Goal: Task Accomplishment & Management: Complete application form

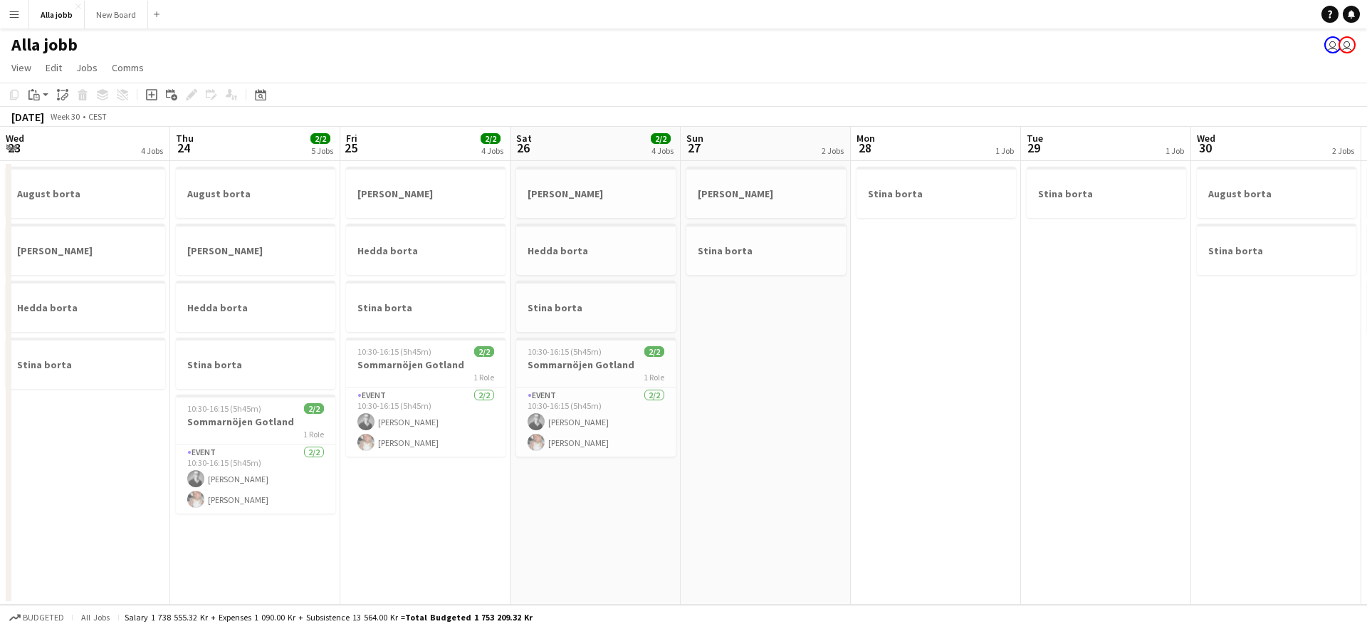
scroll to position [0, 579]
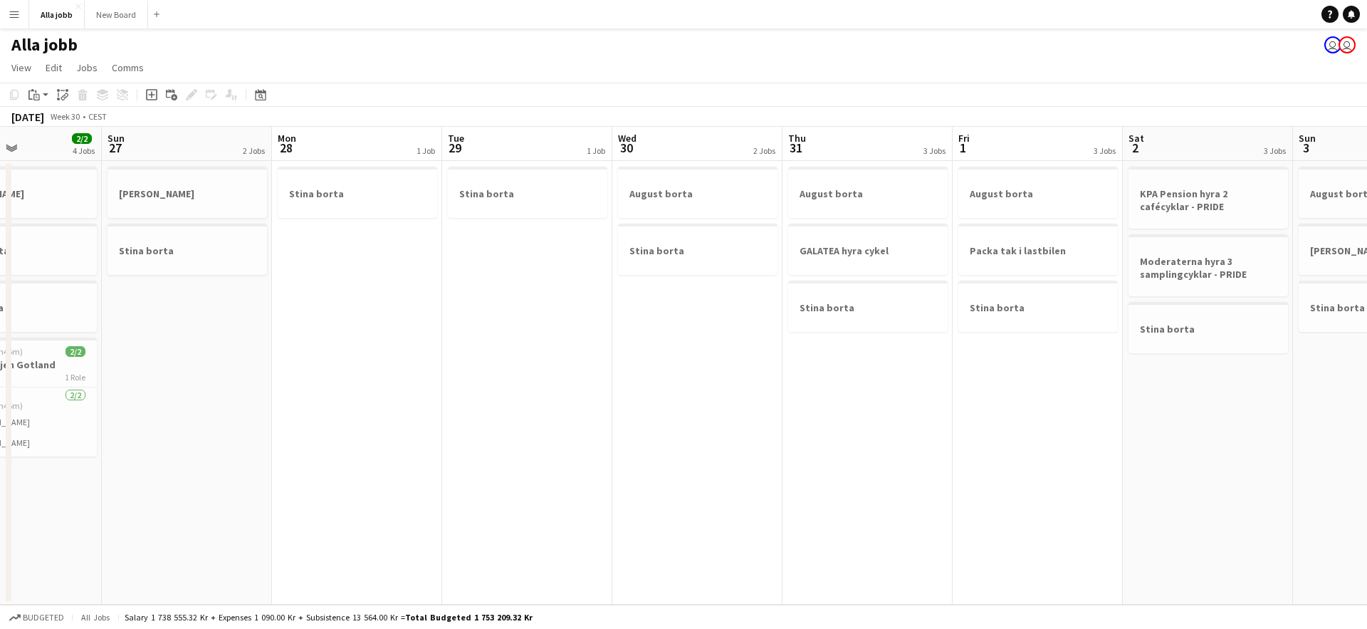
click at [643, 348] on app-calendar-viewport "Wed 23 4 Jobs Thu 24 2/2 5 Jobs Fri 25 2/2 4 Jobs Sat 26 2/2 4 Jobs Sun 27 2 Jo…" at bounding box center [683, 366] width 1367 height 478
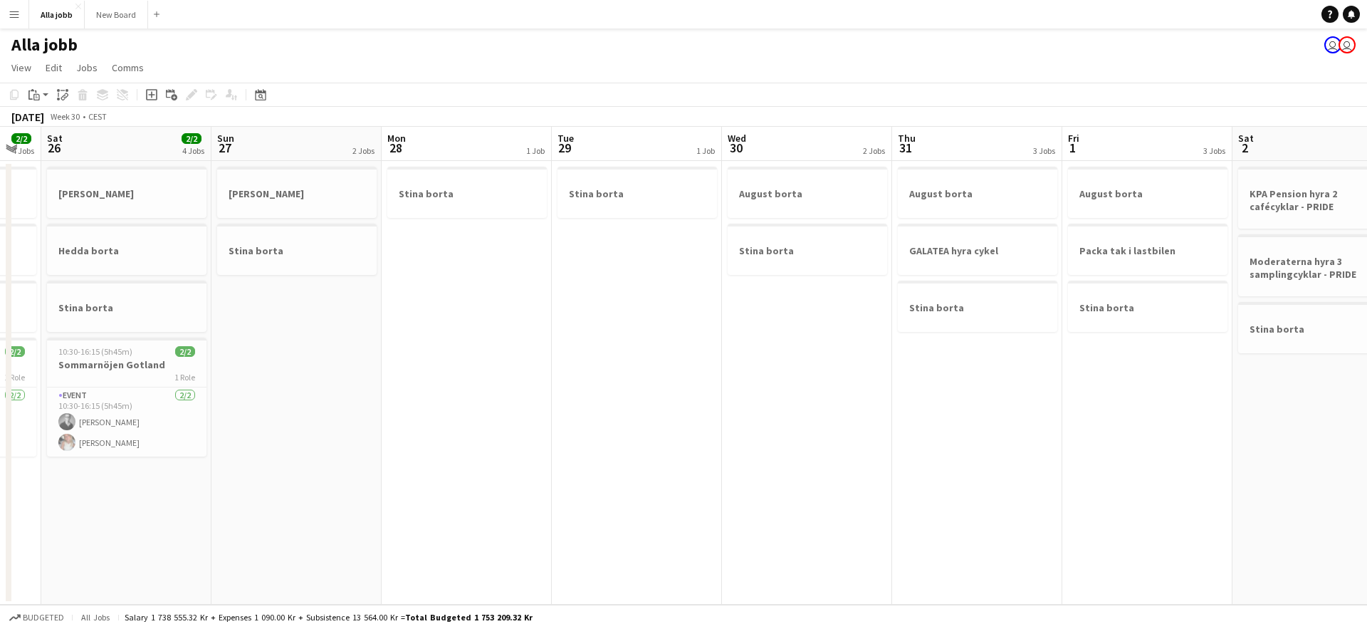
drag, startPoint x: 619, startPoint y: 367, endPoint x: 609, endPoint y: 368, distance: 10.1
click at [605, 367] on app-calendar-viewport "Wed 23 4 Jobs Thu 24 2/2 5 Jobs Fri 25 2/2 4 Jobs Sat 26 2/2 4 Jobs Sun 27 2 Jo…" at bounding box center [683, 366] width 1367 height 478
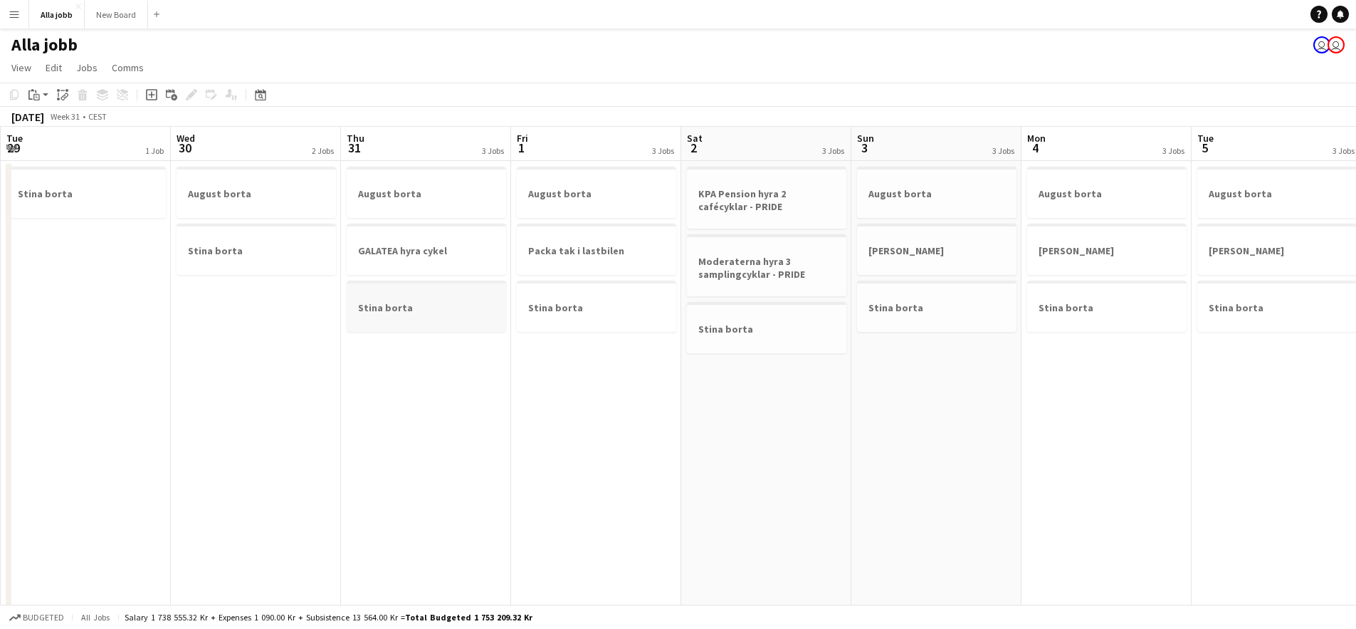
drag, startPoint x: 514, startPoint y: 291, endPoint x: 387, endPoint y: 320, distance: 130.7
click at [278, 313] on app-calendar-viewport "Fri 25 2/2 4 Jobs Sat 26 2/2 4 Jobs Sun 27 2 Jobs Mon 28 1 Job Tue 29 1 Job Wed…" at bounding box center [678, 511] width 1356 height 769
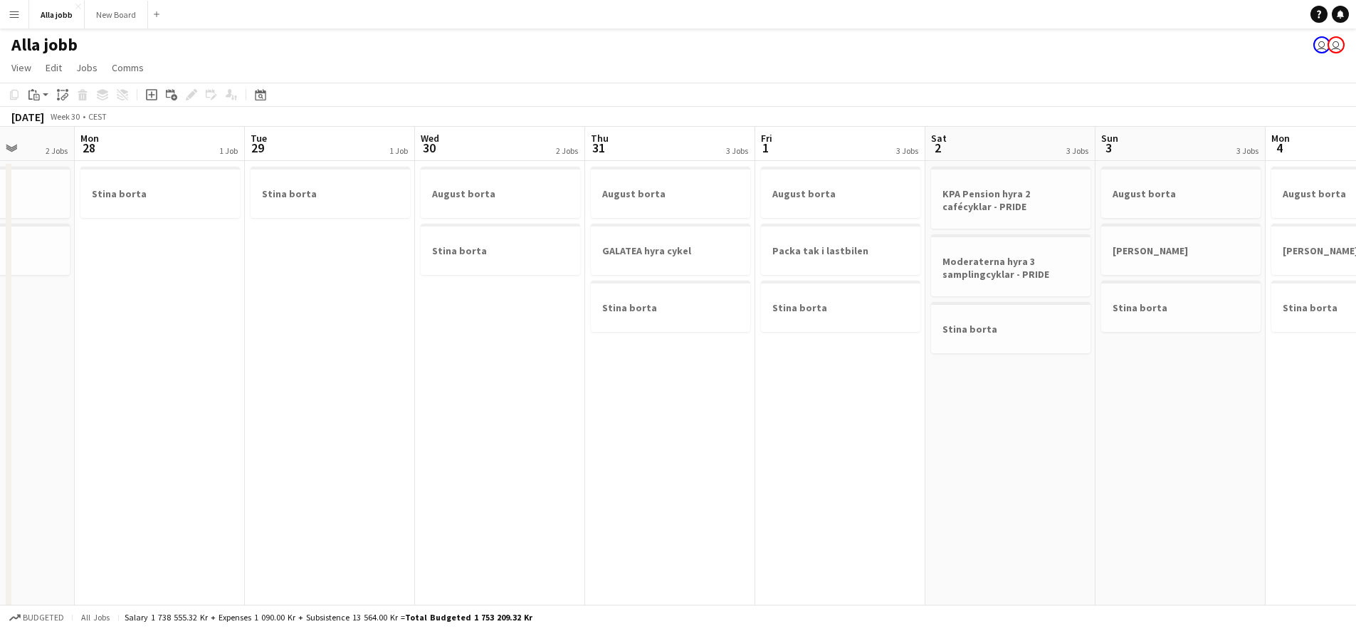
drag, startPoint x: 901, startPoint y: 349, endPoint x: 382, endPoint y: 345, distance: 518.9
click at [335, 337] on app-calendar-viewport "Fri 25 2/2 4 Jobs Sat 26 2/2 4 Jobs Sun 27 2 Jobs Mon 28 1 Job Tue 29 1 Job Wed…" at bounding box center [678, 511] width 1356 height 769
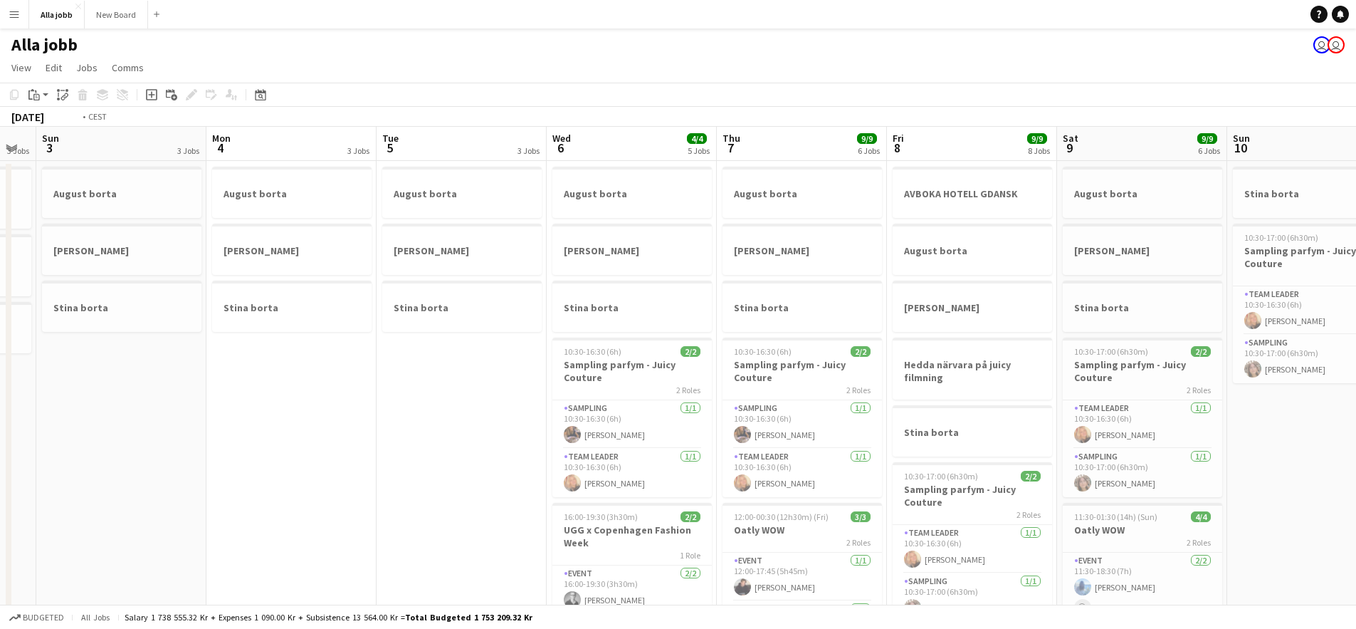
drag, startPoint x: 932, startPoint y: 349, endPoint x: 366, endPoint y: 317, distance: 567.5
click at [362, 316] on app-calendar-viewport "Wed 30 2 Jobs Thu 31 3 Jobs Fri 1 3 Jobs Sat 2 3 Jobs Sun 3 3 Jobs Mon 4 3 Jobs…" at bounding box center [678, 574] width 1356 height 894
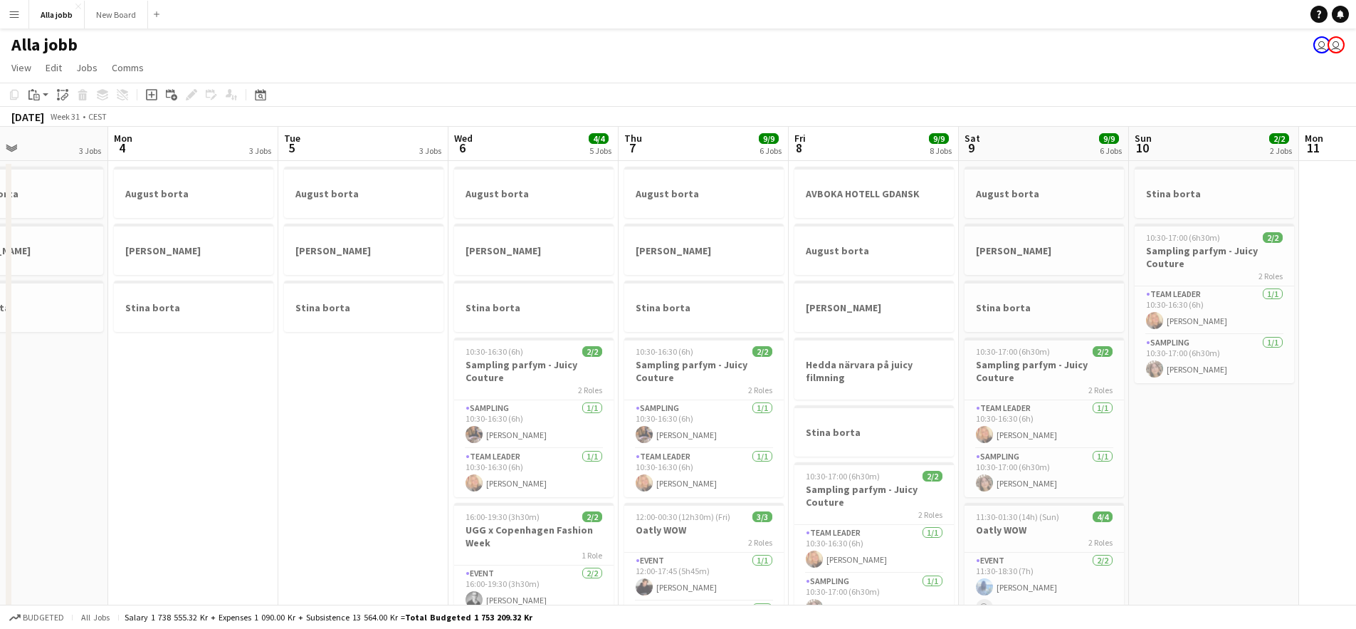
drag, startPoint x: 883, startPoint y: 318, endPoint x: 426, endPoint y: 298, distance: 458.1
click at [422, 299] on app-calendar-viewport "Fri 1 3 Jobs Sat 2 3 Jobs Sun 3 3 Jobs Mon 4 3 Jobs Tue 5 3 Jobs Wed 6 4/4 5 Jo…" at bounding box center [678, 574] width 1356 height 894
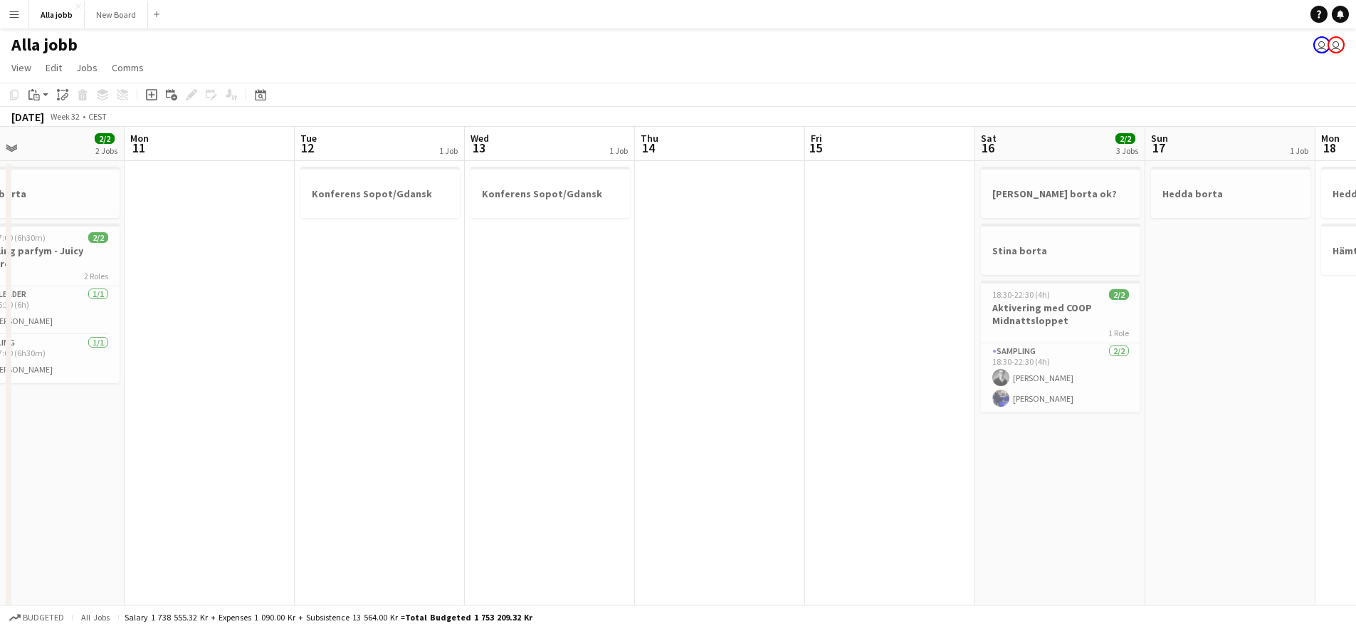
drag, startPoint x: 920, startPoint y: 320, endPoint x: 468, endPoint y: 292, distance: 452.9
click at [432, 290] on app-calendar-viewport "Fri 8 9/9 8 Jobs Sat 9 9/9 6 Jobs Sun 10 2/2 2 Jobs Mon 11 Tue 12 1 Job Wed 13 …" at bounding box center [678, 574] width 1356 height 894
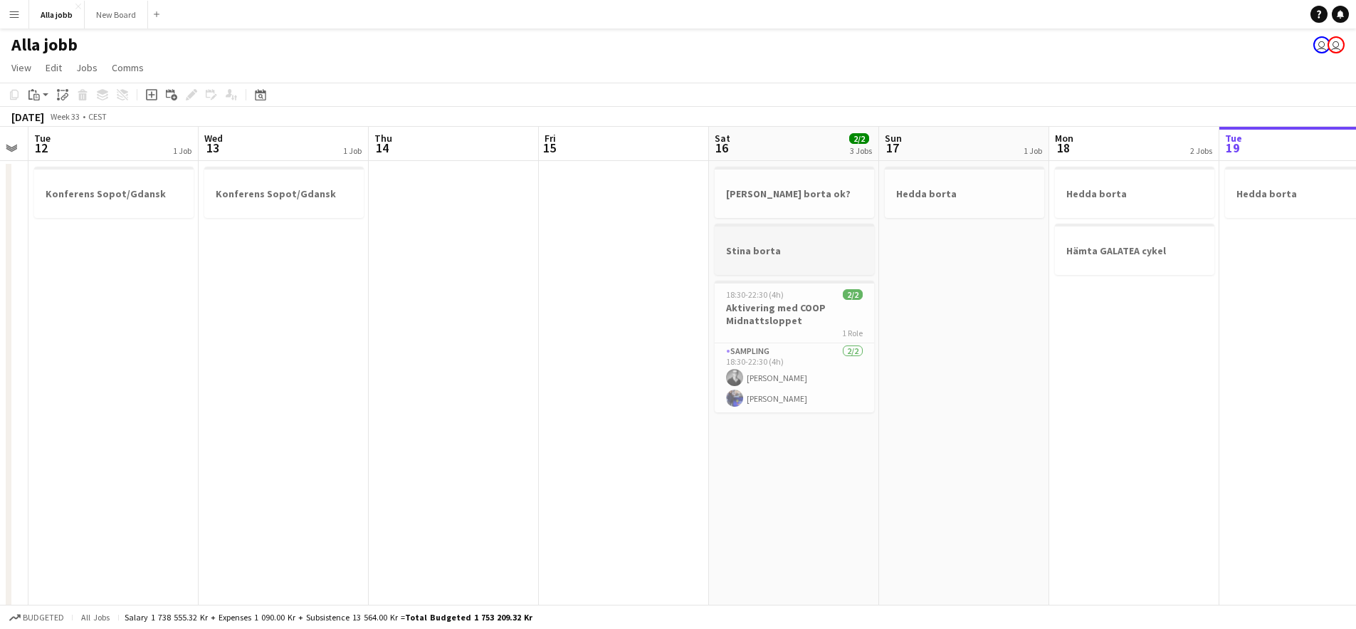
drag, startPoint x: 1024, startPoint y: 292, endPoint x: 448, endPoint y: 267, distance: 577.1
click at [427, 265] on app-calendar-viewport "Fri 8 9/9 8 Jobs Sat 9 9/9 6 Jobs Sun 10 2/2 2 Jobs Mon 11 Tue 12 1 Job Wed 13 …" at bounding box center [678, 574] width 1356 height 894
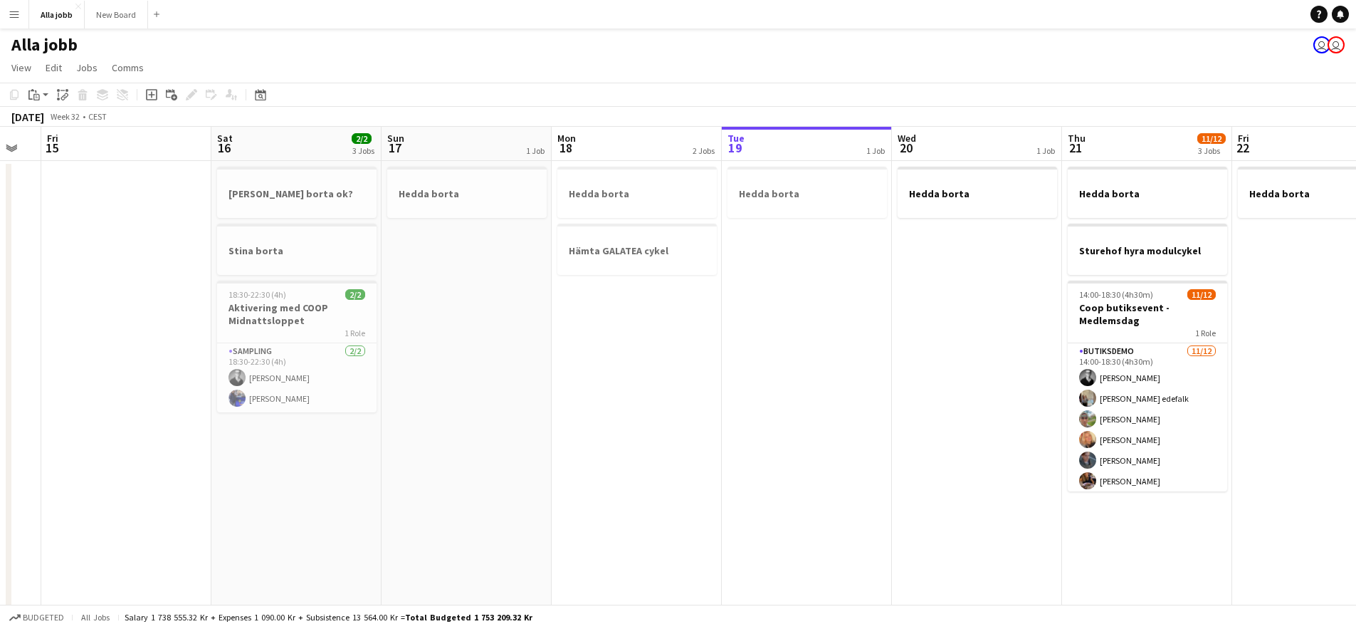
drag, startPoint x: 905, startPoint y: 277, endPoint x: 404, endPoint y: 253, distance: 501.7
click at [401, 253] on app-calendar-viewport "Tue 12 1 Job Wed 13 1 Job Thu 14 Fri 15 Sat 16 2/2 3 Jobs Sun 17 1 Job Mon 18 2…" at bounding box center [678, 574] width 1356 height 894
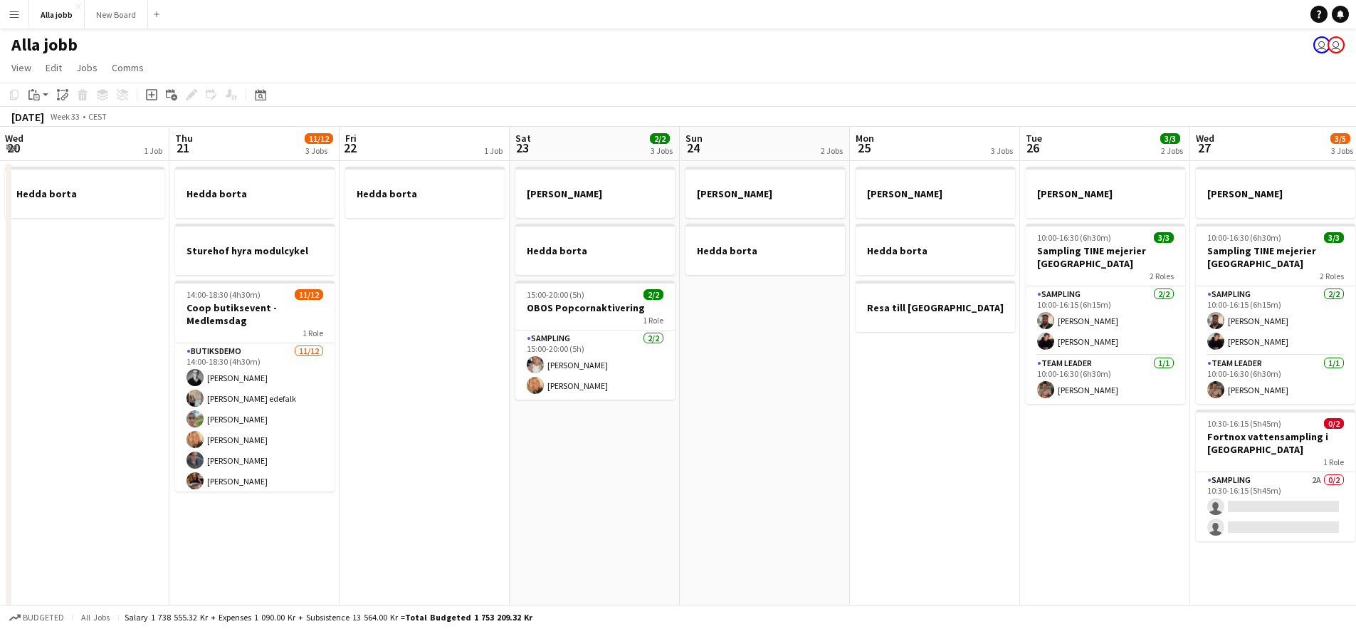
drag, startPoint x: 920, startPoint y: 338, endPoint x: 431, endPoint y: 325, distance: 488.5
click at [432, 325] on app-calendar-viewport "Sat 16 2/2 3 Jobs Sun 17 1 Job Mon 18 2 Jobs Tue 19 1 Job Wed 20 1 Job Thu 21 1…" at bounding box center [678, 574] width 1356 height 894
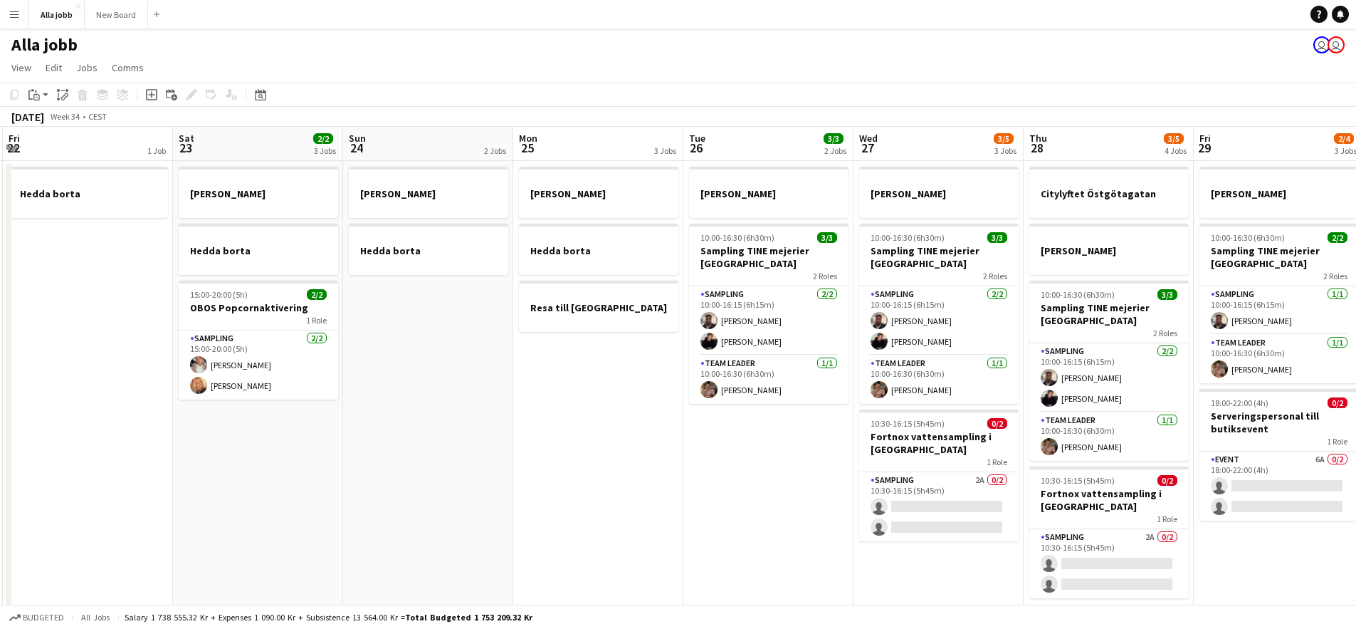
drag, startPoint x: 903, startPoint y: 379, endPoint x: 656, endPoint y: 364, distance: 248.1
click at [656, 364] on app-calendar-viewport "Mon 18 2 Jobs Tue 19 1 Job Wed 20 1 Job Thu 21 11/12 3 Jobs Fri 22 1 Job Sat 23…" at bounding box center [678, 574] width 1356 height 894
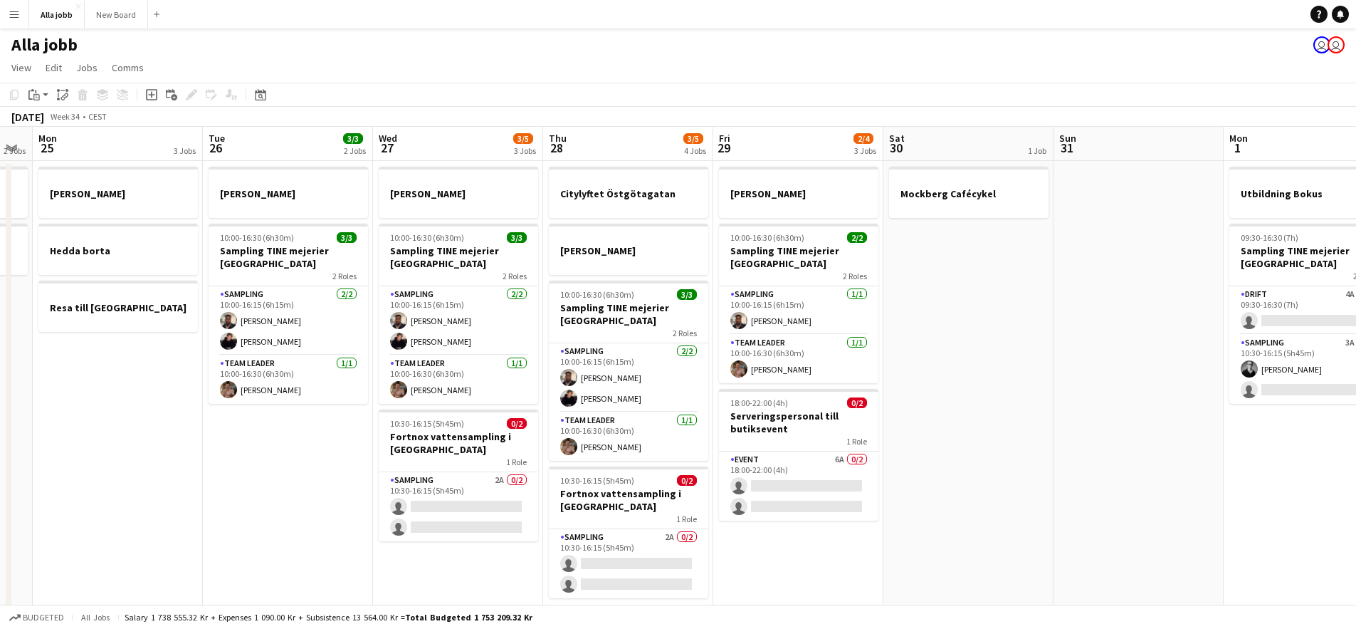
scroll to position [0, 483]
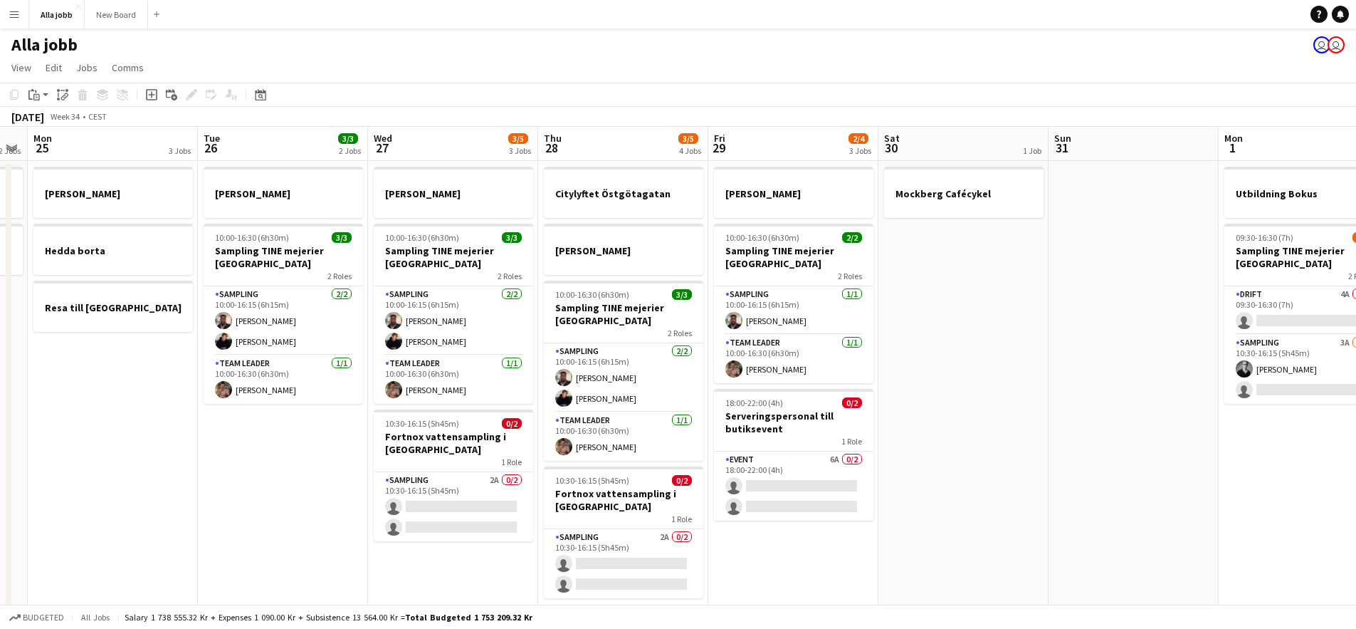
drag, startPoint x: 970, startPoint y: 359, endPoint x: 487, endPoint y: 345, distance: 483.5
click at [487, 345] on app-calendar-viewport "Fri 22 1 Job Sat 23 2/2 3 Jobs Sun 24 2 Jobs Mon 25 3 Jobs Tue 26 3/3 2 Jobs We…" at bounding box center [678, 574] width 1356 height 894
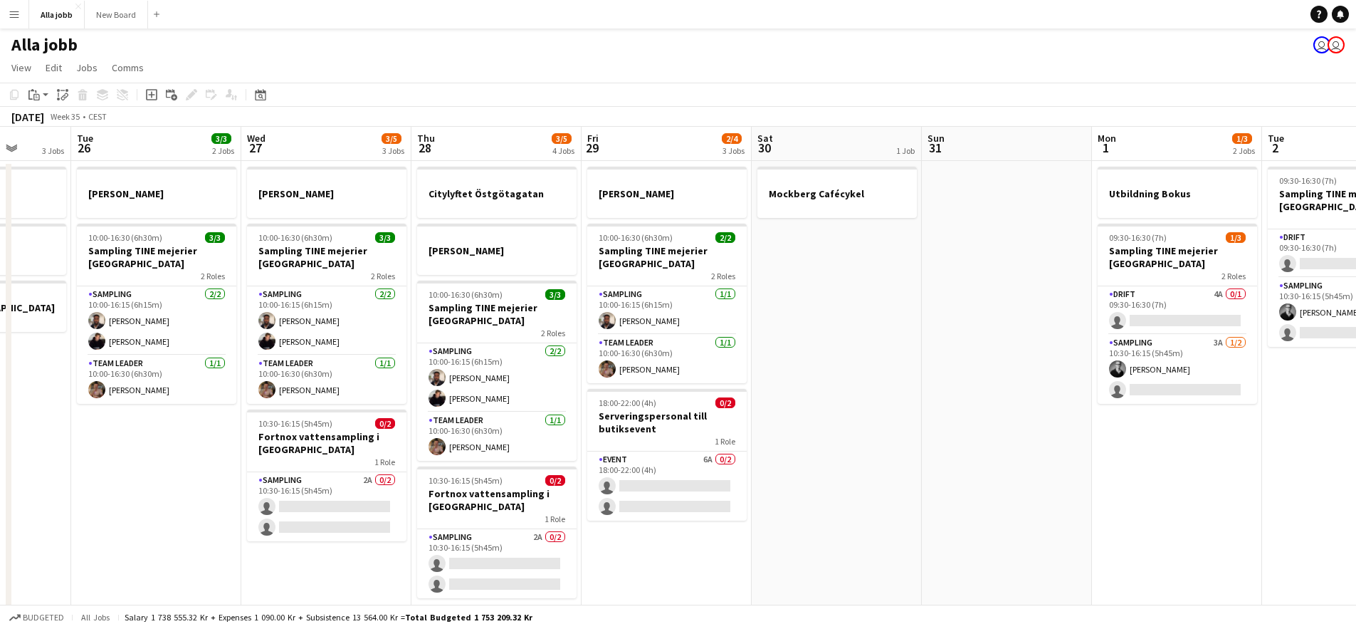
scroll to position [0, 398]
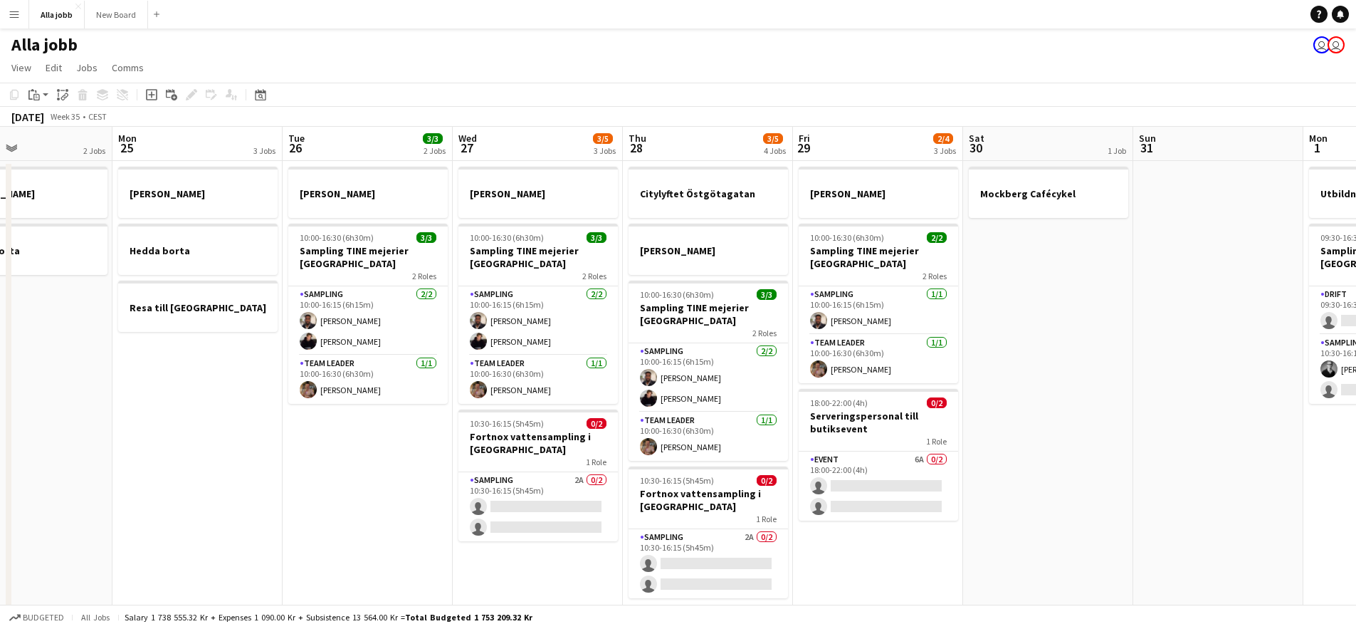
drag, startPoint x: 981, startPoint y: 308, endPoint x: 725, endPoint y: 307, distance: 255.5
click at [725, 307] on app-calendar-viewport "Fri 22 1 Job Sat 23 2/2 3 Jobs Sun 24 2 Jobs Mon 25 3 Jobs Tue 26 3/3 2 Jobs We…" at bounding box center [678, 574] width 1356 height 894
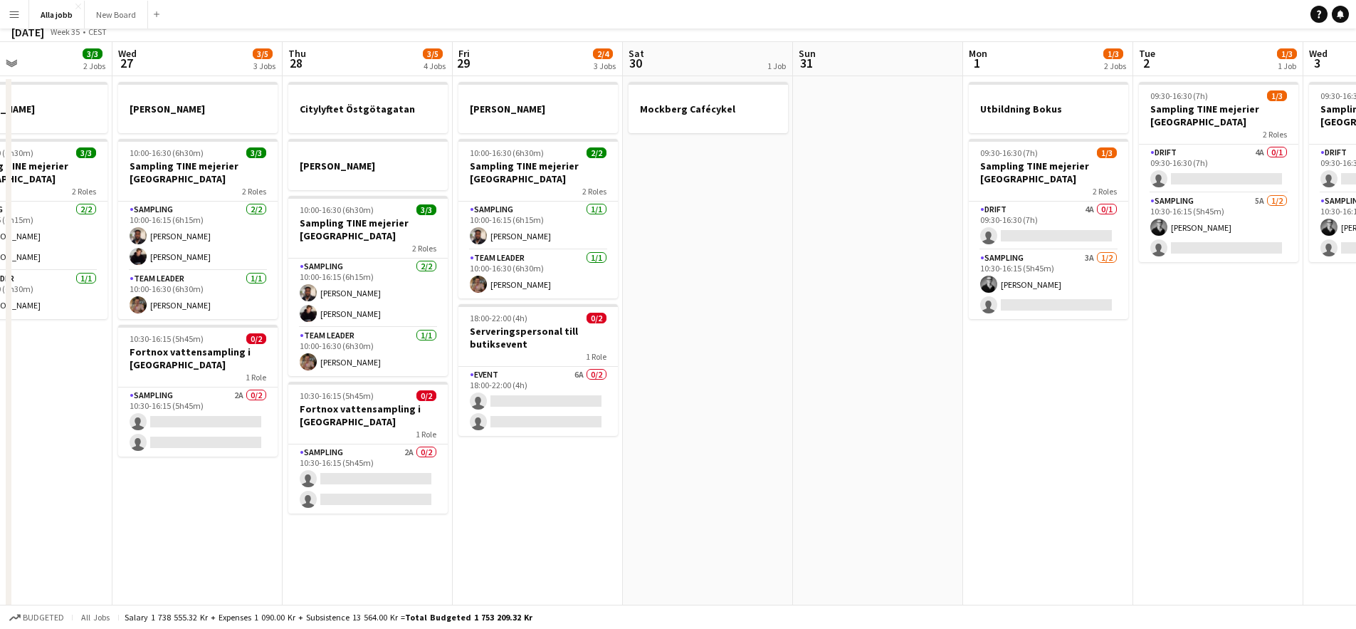
scroll to position [98, 0]
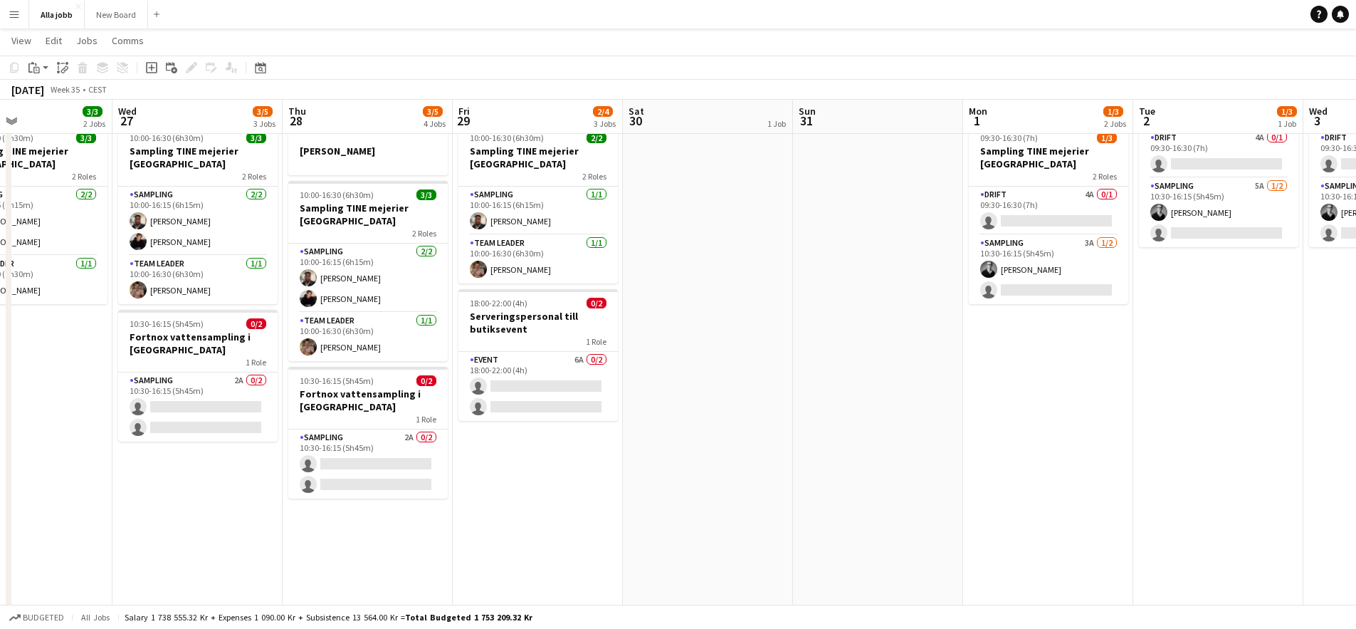
click at [545, 493] on app-date-cell "[PERSON_NAME] 10:00-16:30 (6h30m) 2/2 Sampling TINE mejerier Göteborg 2 Roles S…" at bounding box center [538, 491] width 170 height 860
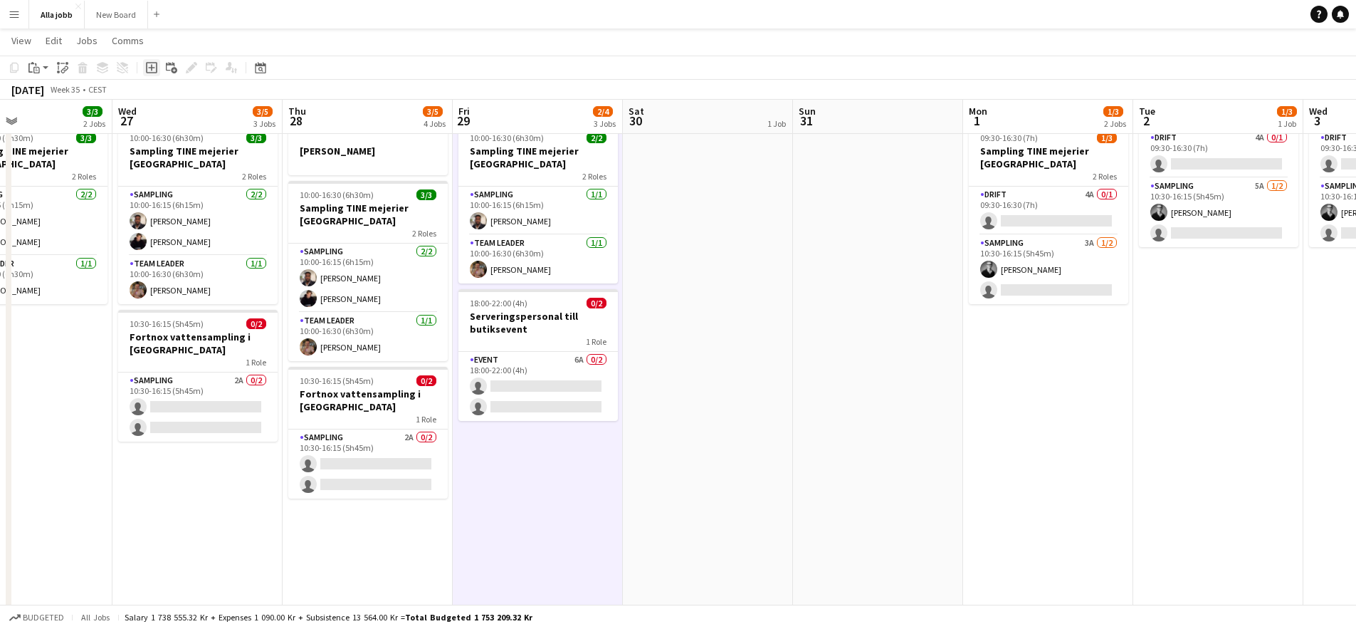
click at [153, 75] on div "Add job" at bounding box center [151, 67] width 17 height 17
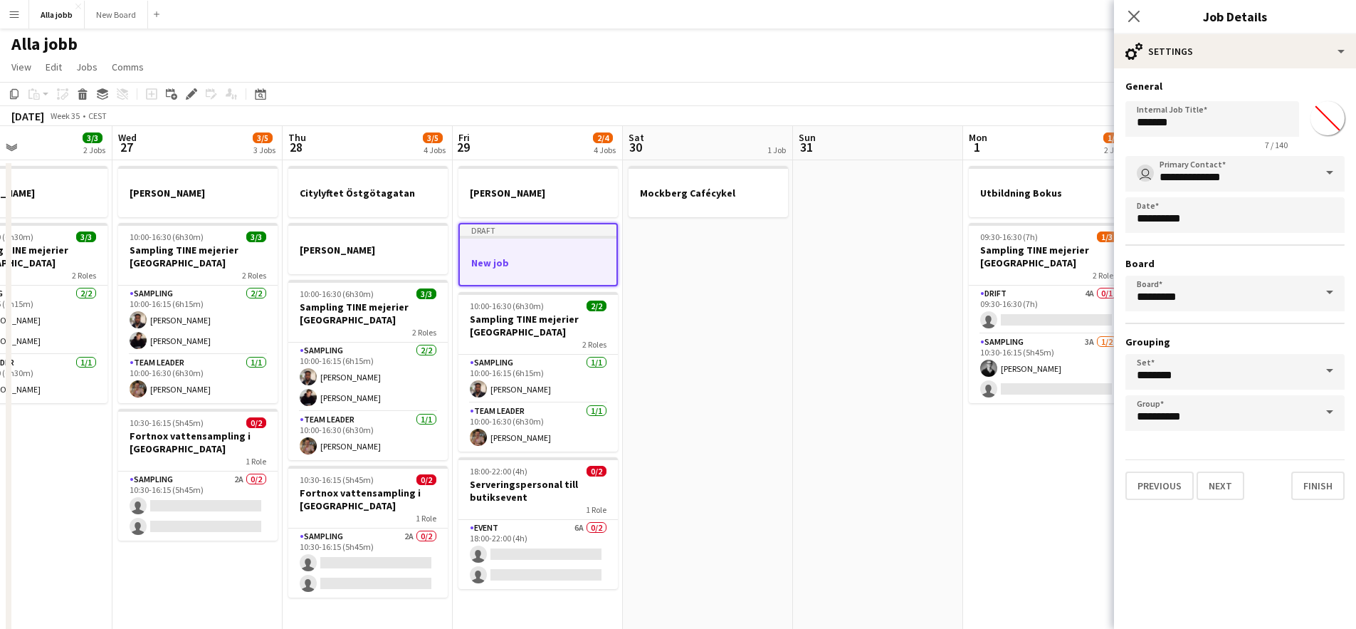
scroll to position [0, 0]
click at [1157, 122] on input "*******" at bounding box center [1212, 119] width 174 height 36
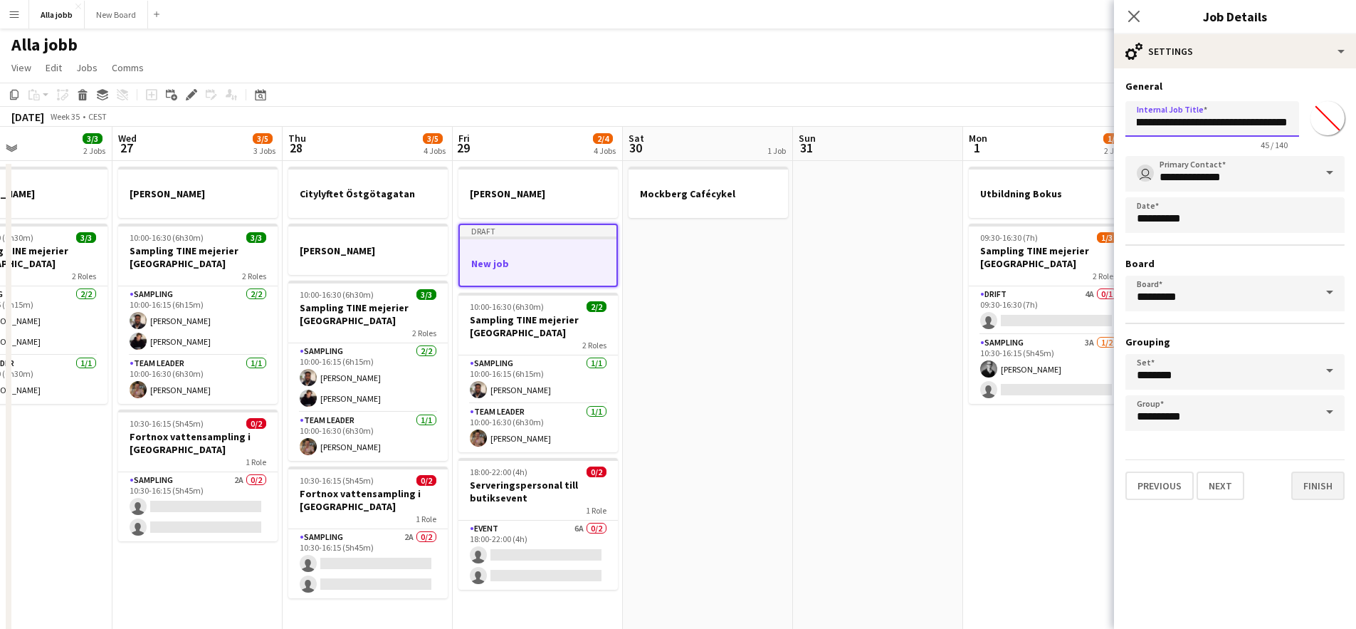
type input "**********"
click at [1332, 480] on button "Finish" at bounding box center [1317, 485] width 53 height 28
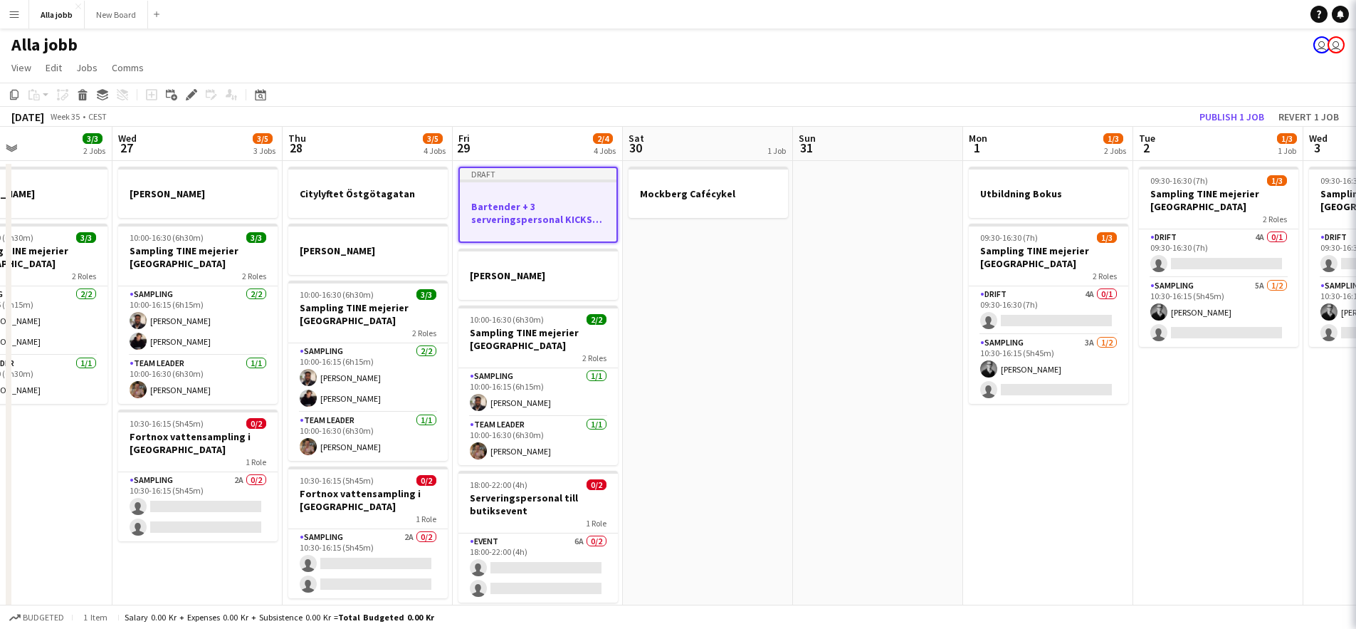
scroll to position [0, 0]
click at [680, 274] on app-date-cell "Mockberg Cafécykel" at bounding box center [708, 591] width 170 height 860
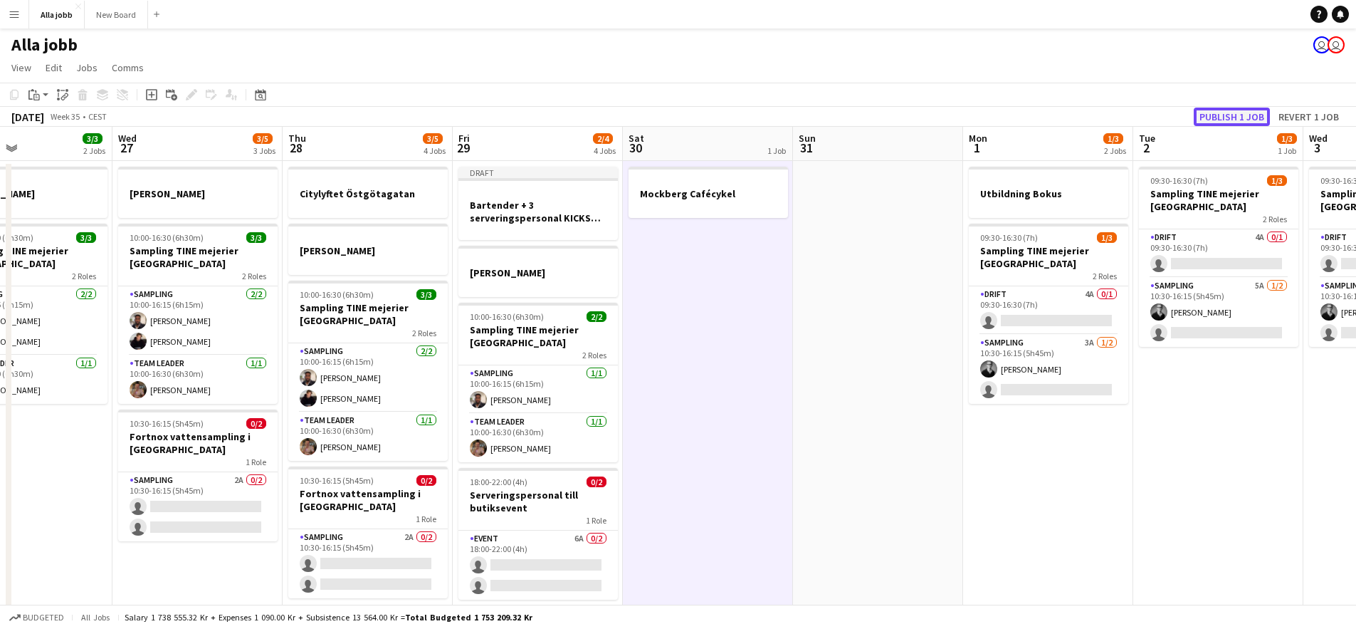
click at [1216, 116] on button "Publish 1 job" at bounding box center [1232, 116] width 76 height 19
click at [683, 359] on app-date-cell "Mockberg Cafécykel" at bounding box center [708, 591] width 170 height 860
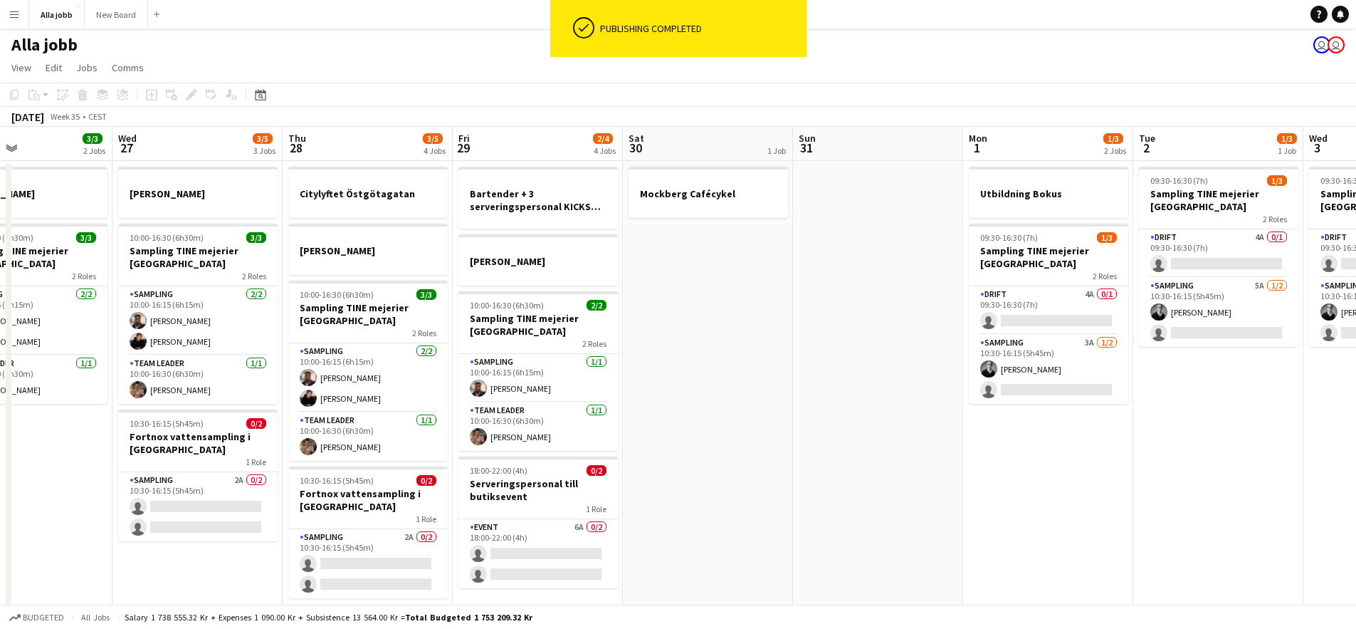
click at [685, 358] on app-date-cell "Mockberg Cafécykel" at bounding box center [708, 591] width 170 height 860
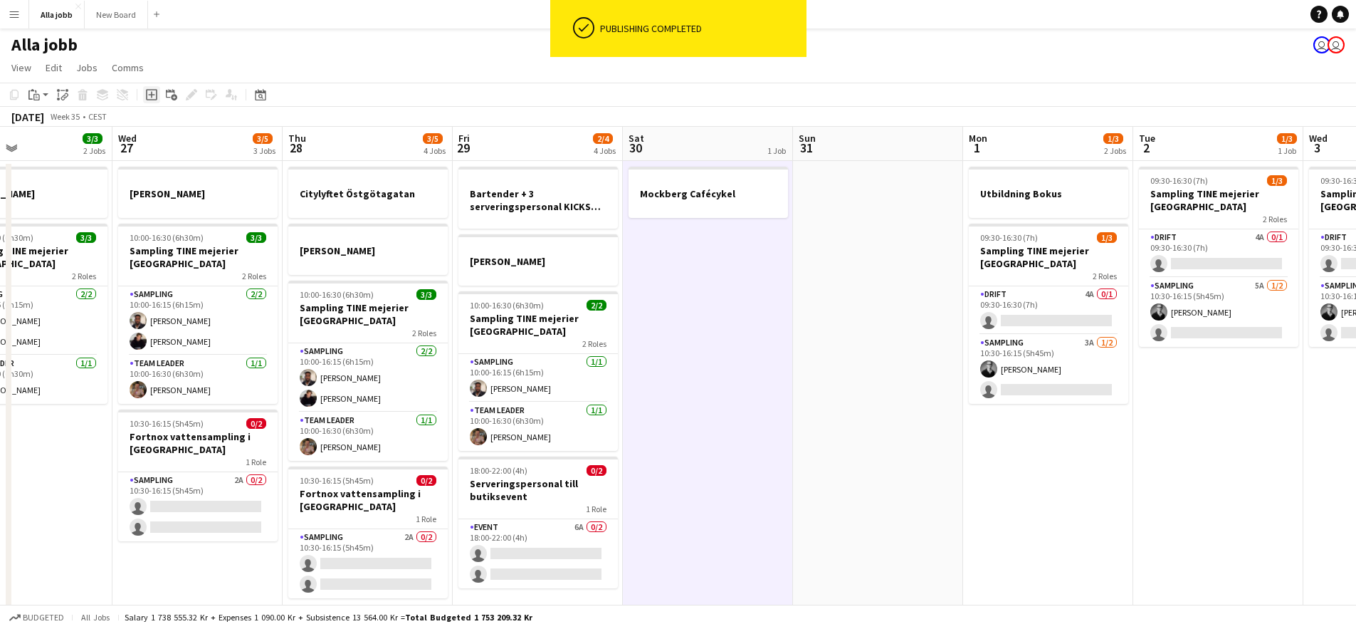
click at [158, 91] on div "Add job" at bounding box center [151, 94] width 17 height 17
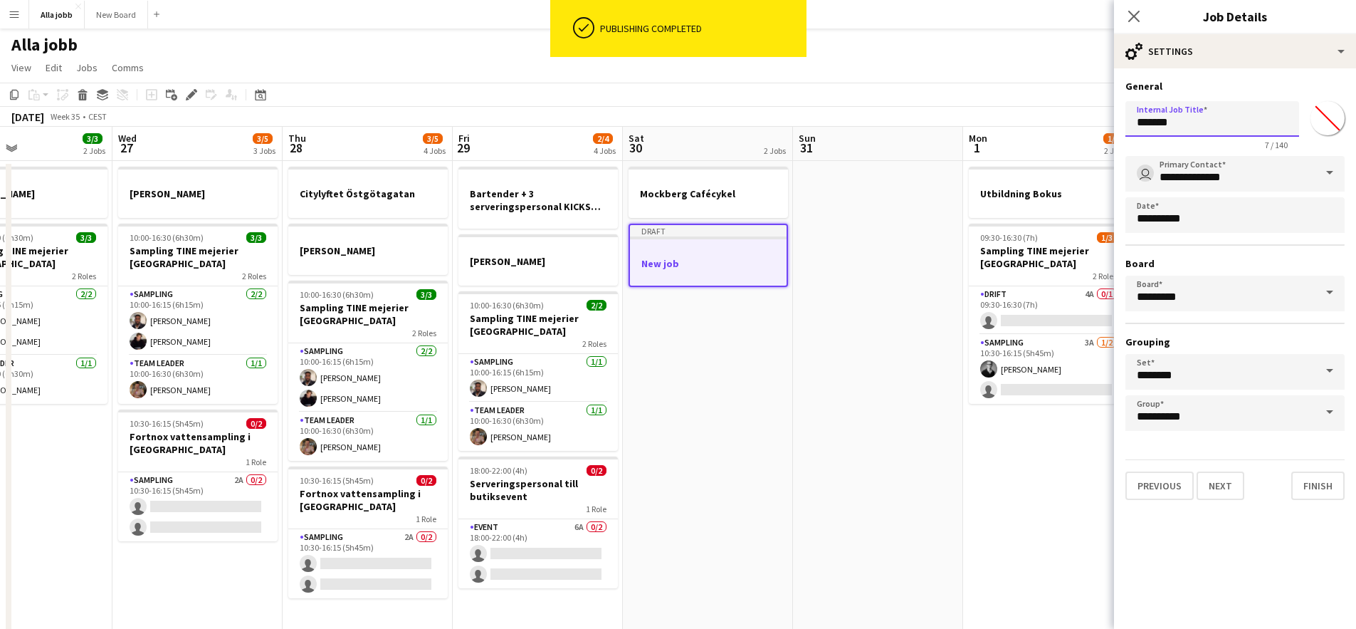
click at [1211, 109] on input "*******" at bounding box center [1212, 119] width 174 height 36
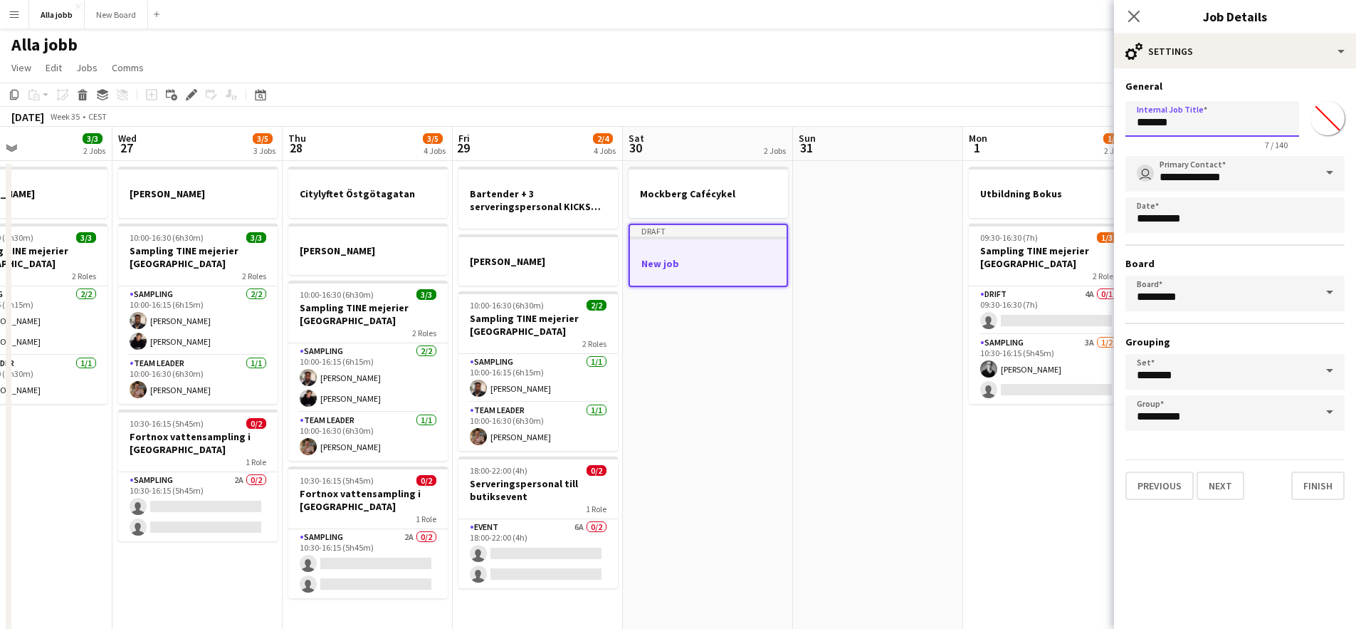
click at [1210, 109] on input "*******" at bounding box center [1212, 119] width 174 height 36
click at [1194, 122] on input "*******" at bounding box center [1212, 119] width 174 height 36
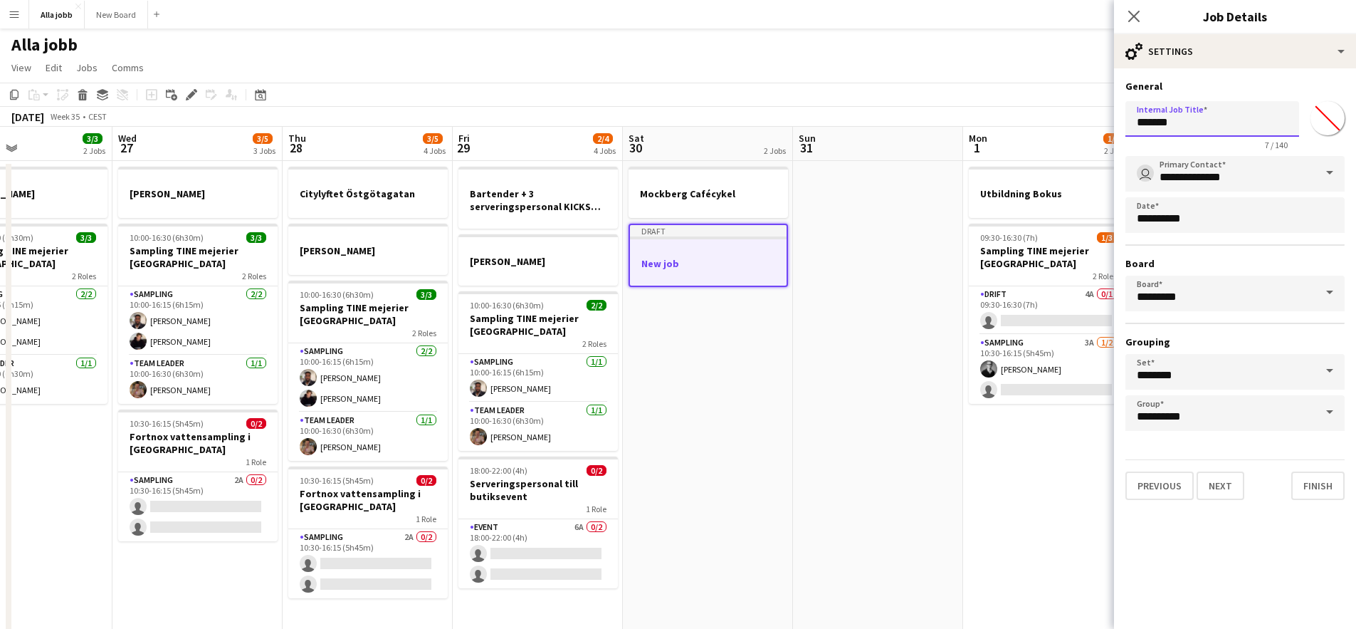
click at [1194, 122] on input "*******" at bounding box center [1212, 119] width 174 height 36
type input "**********"
click at [1324, 479] on button "Finish" at bounding box center [1317, 485] width 53 height 28
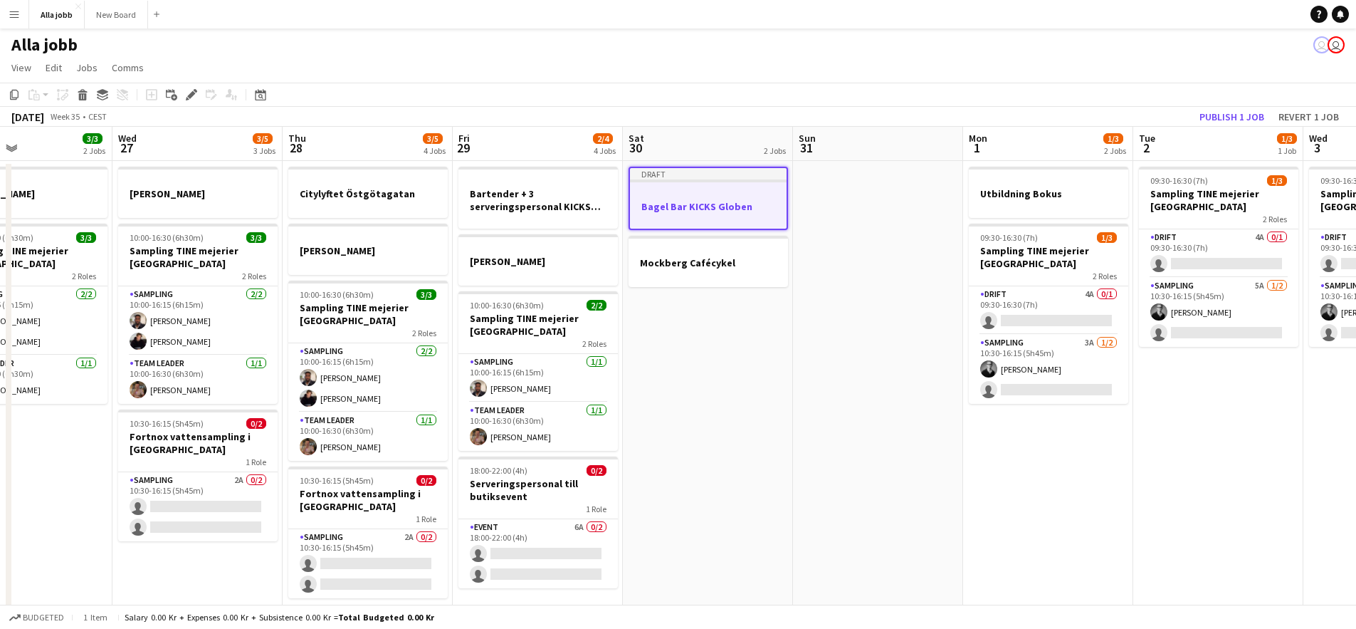
click at [813, 382] on app-date-cell at bounding box center [878, 591] width 170 height 860
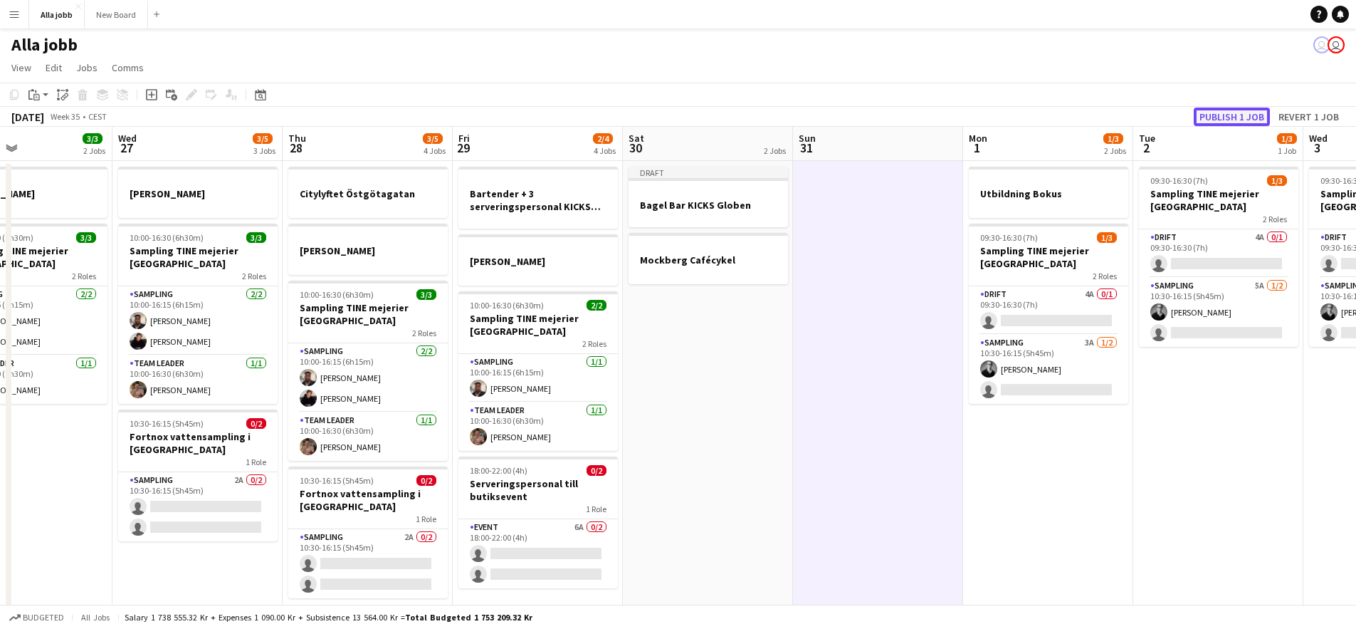
click at [1234, 119] on button "Publish 1 job" at bounding box center [1232, 116] width 76 height 19
